Goal: Transaction & Acquisition: Purchase product/service

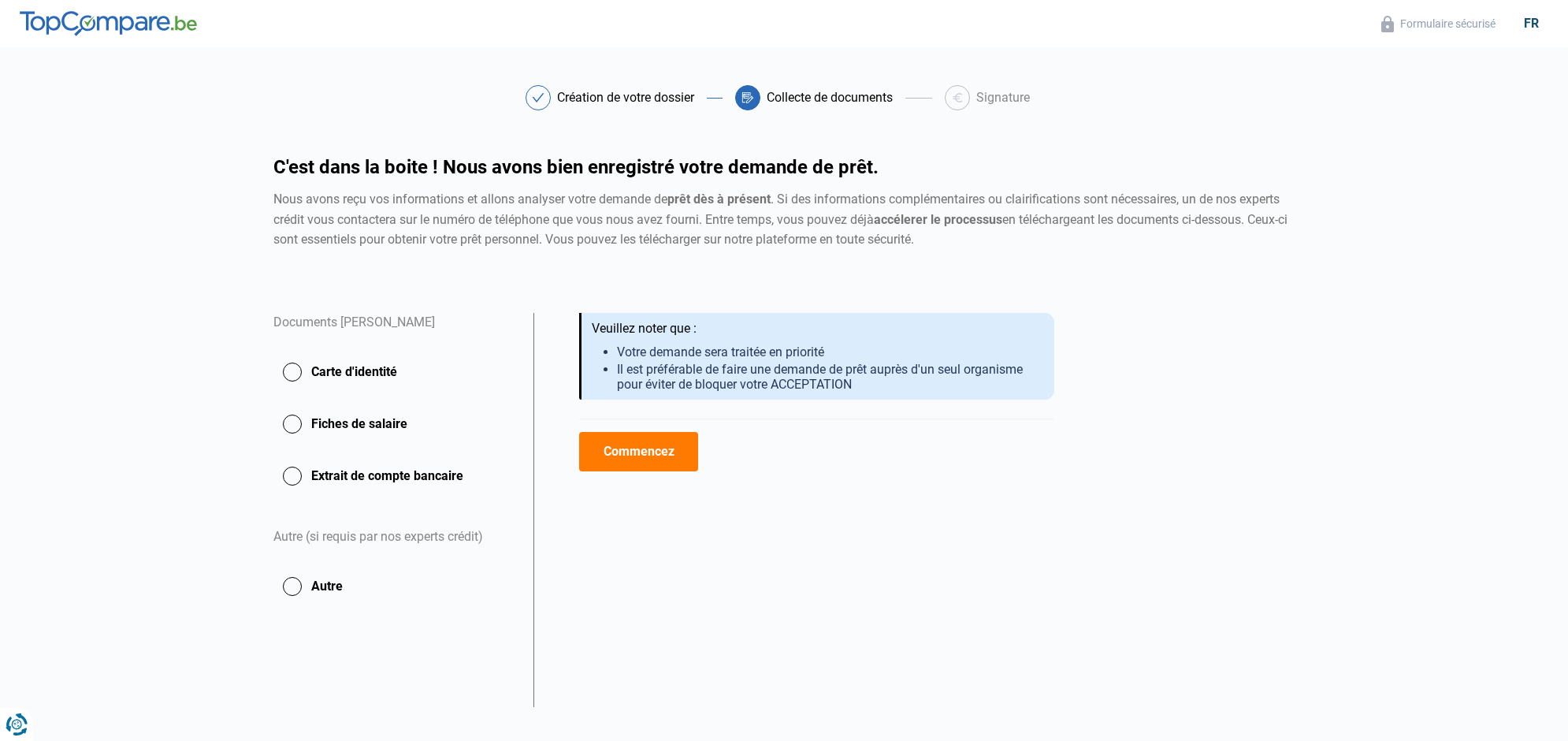
click at [295, 370] on button "Carte d'identité" at bounding box center [394, 372] width 241 height 40
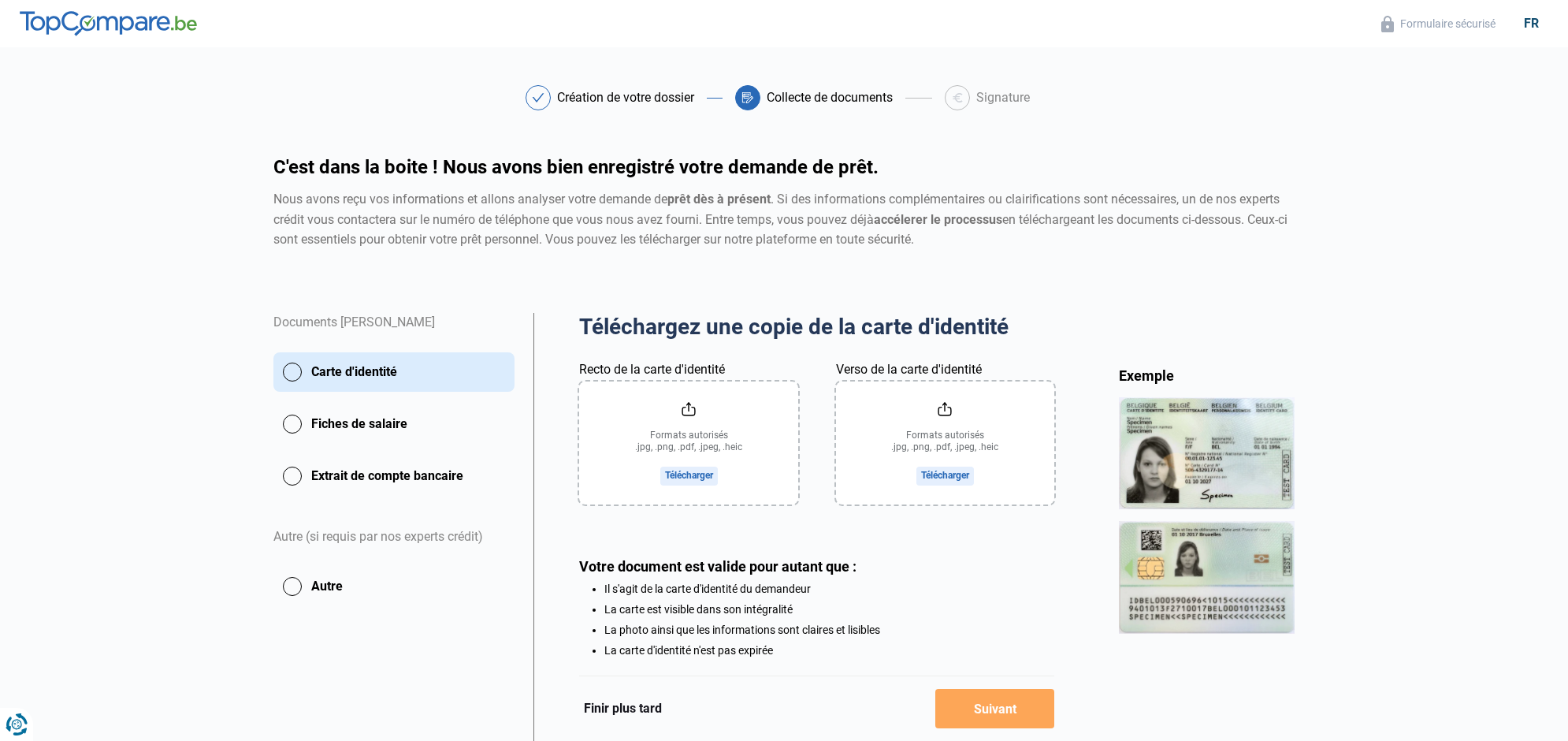
click at [375, 475] on button "Extrait de compte bancaire" at bounding box center [394, 476] width 241 height 40
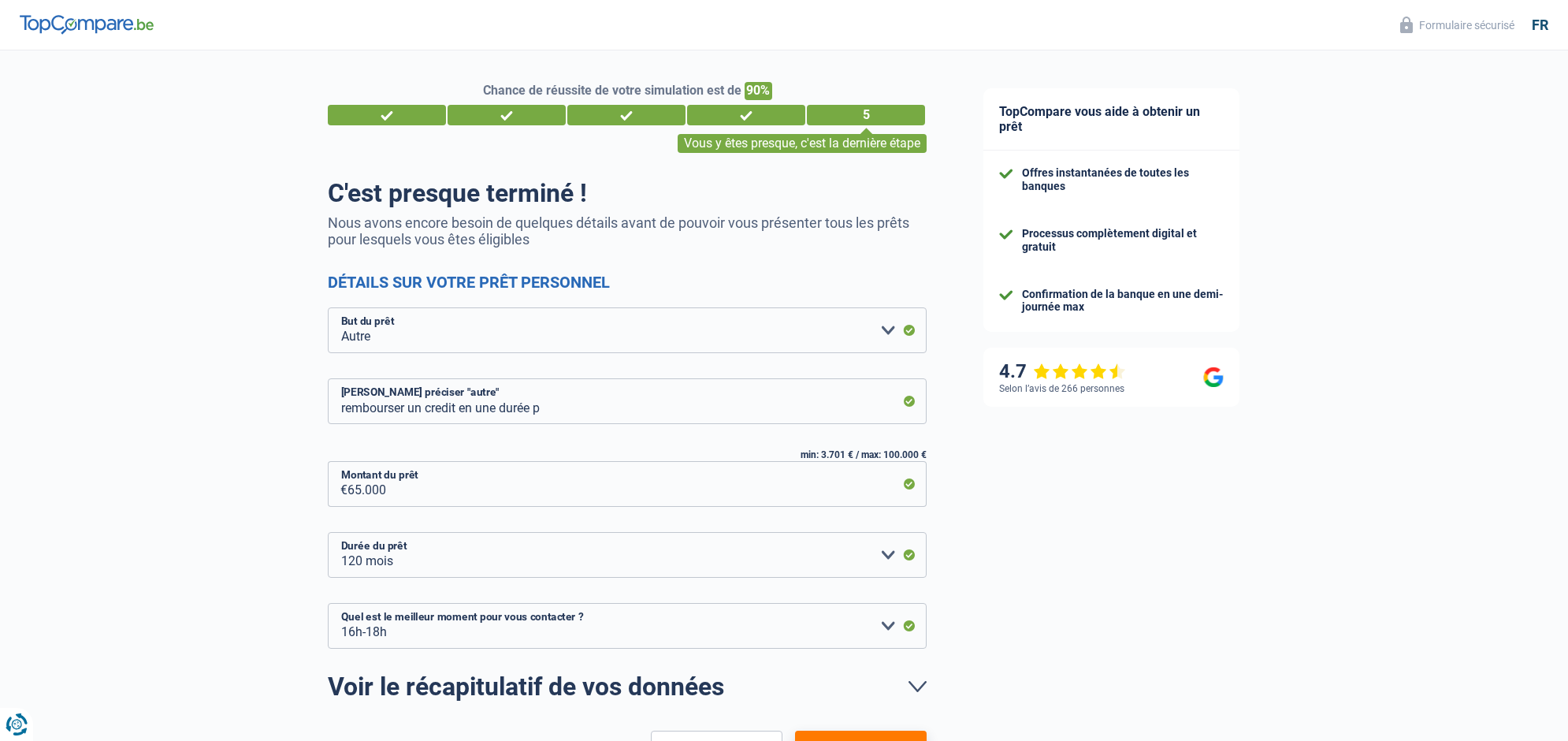
select select "other"
select select "120"
select select "16-18"
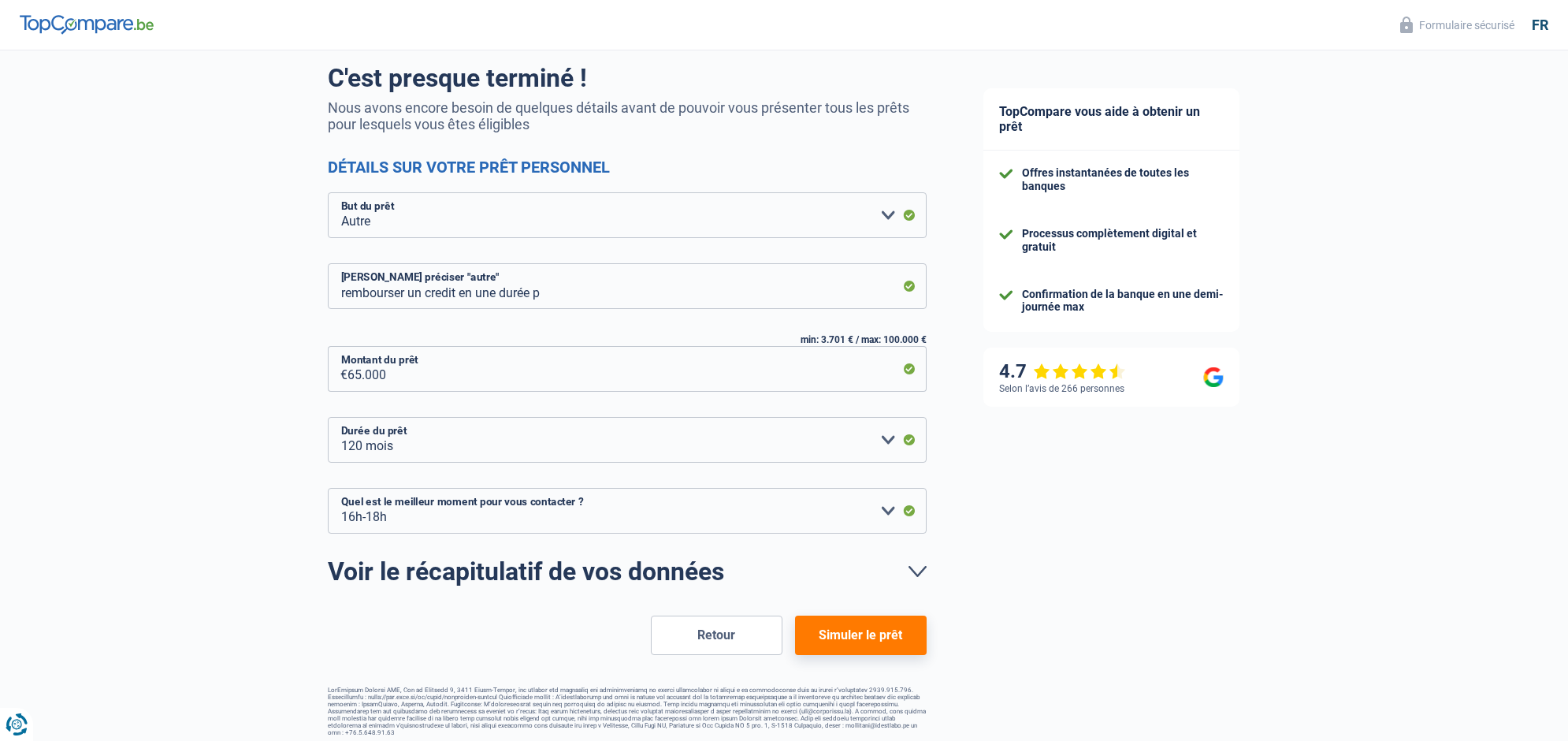
scroll to position [114, 0]
click at [885, 641] on button "Simuler le prêt" at bounding box center [860, 636] width 131 height 40
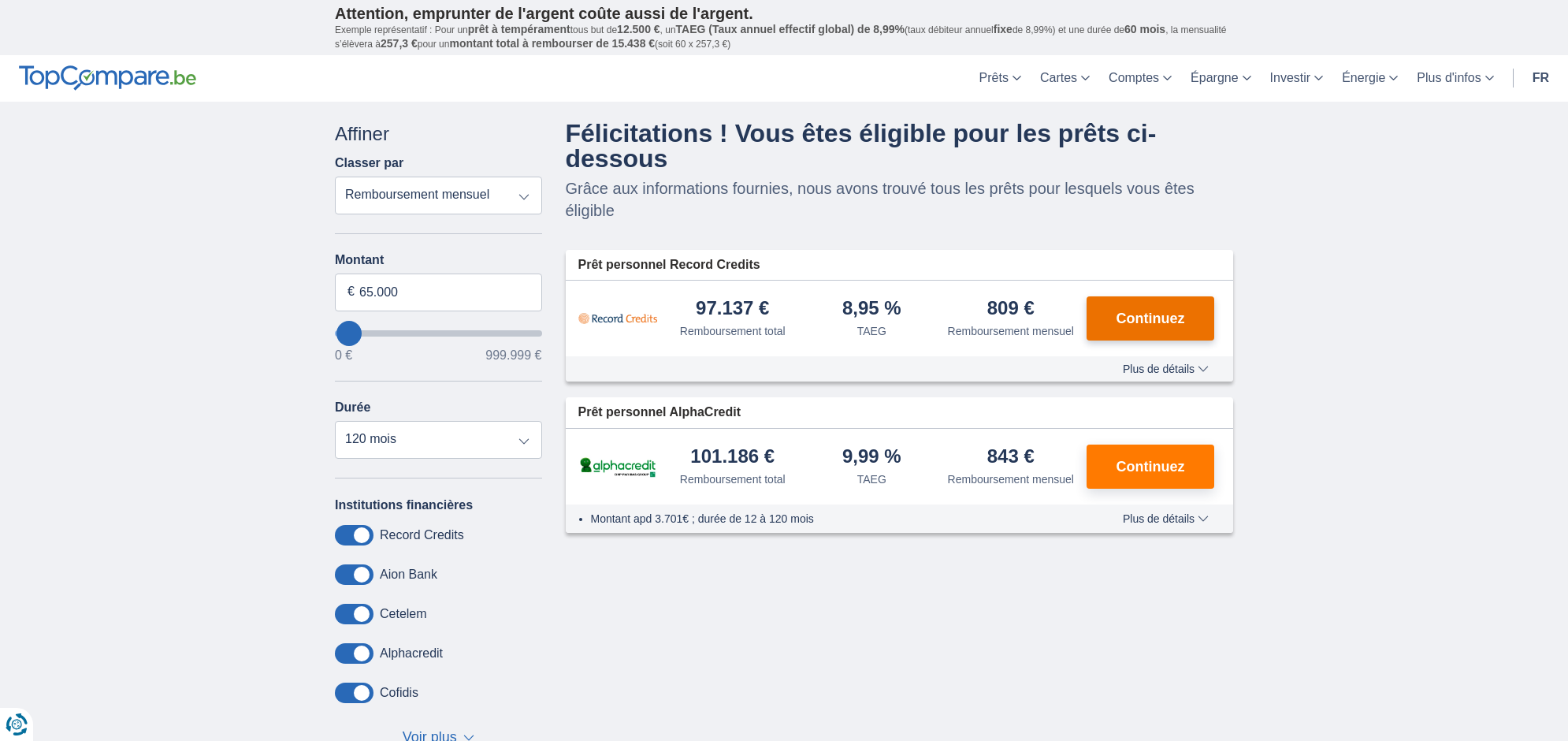
click at [1142, 325] on span "Continuez" at bounding box center [1150, 318] width 68 height 14
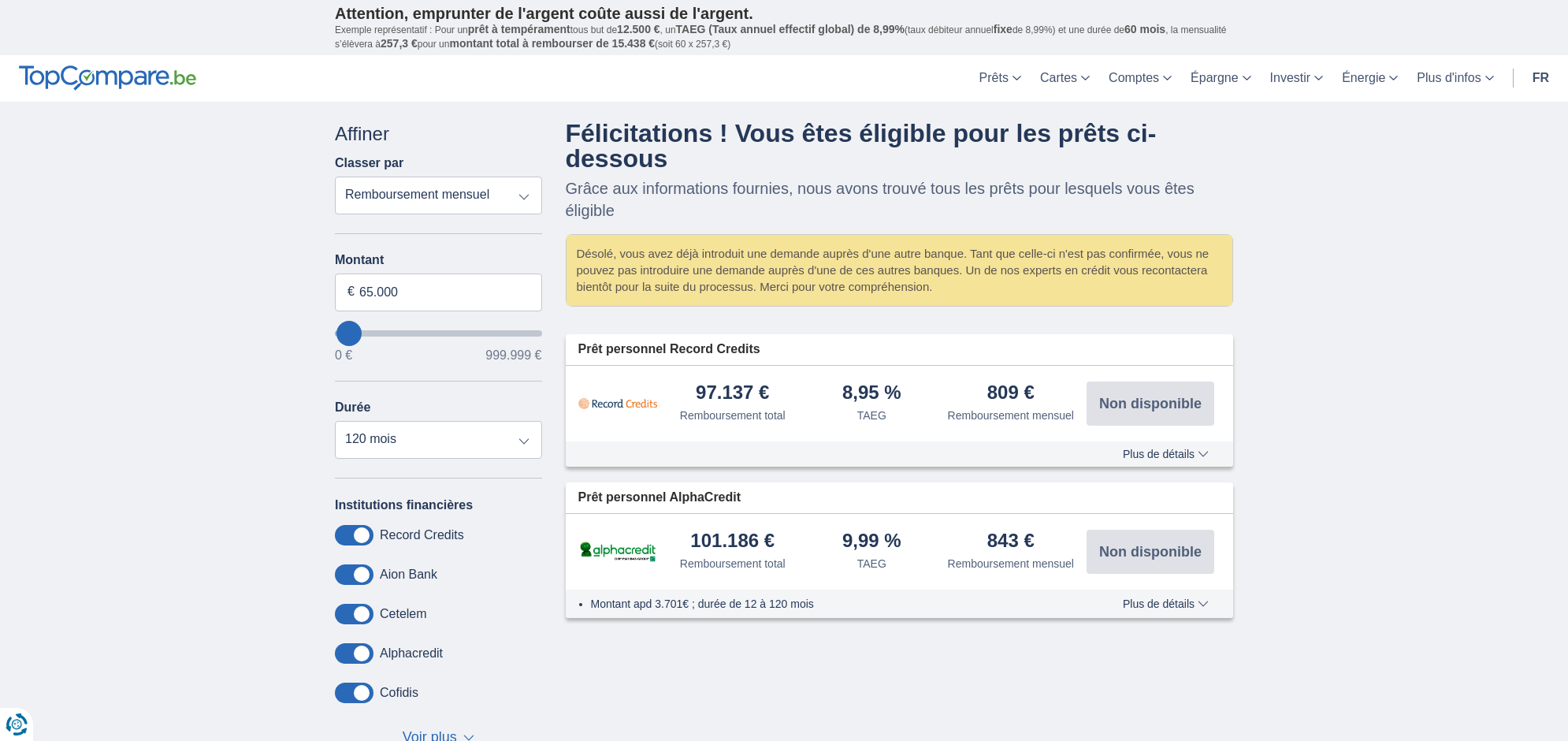
click at [1152, 460] on span "Plus de détails" at bounding box center [1166, 453] width 86 height 11
